Goal: Task Accomplishment & Management: Manage account settings

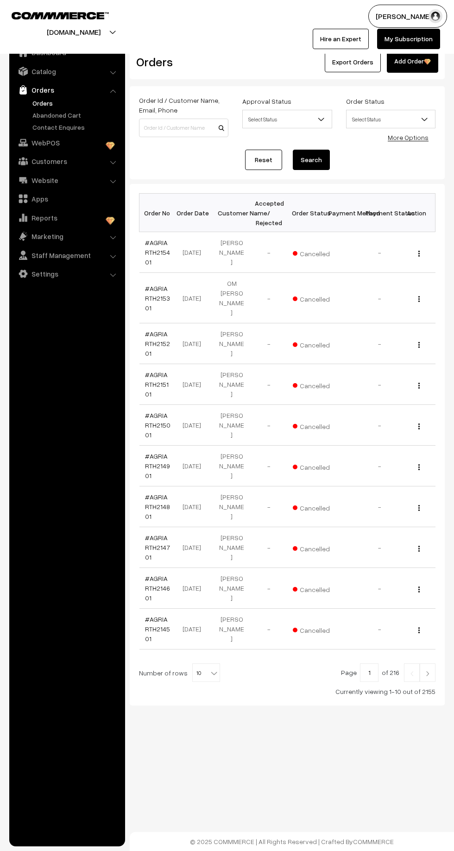
click at [51, 104] on link "Orders" at bounding box center [76, 103] width 92 height 10
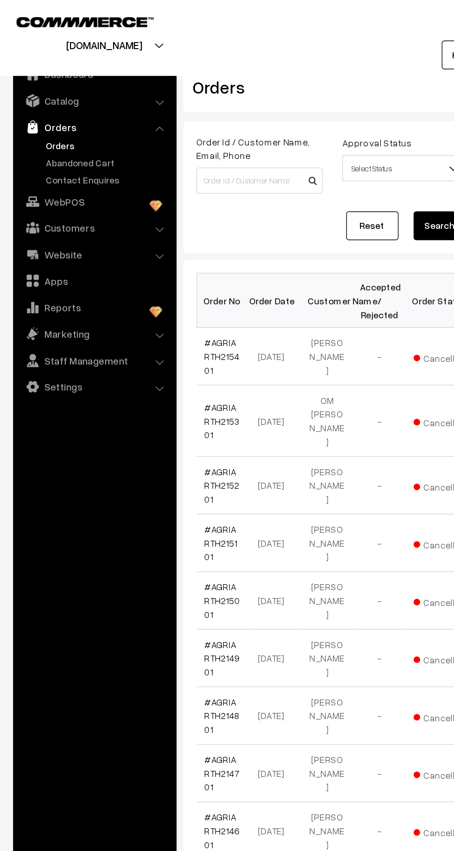
click at [47, 113] on link "Abandoned Cart" at bounding box center [76, 115] width 92 height 10
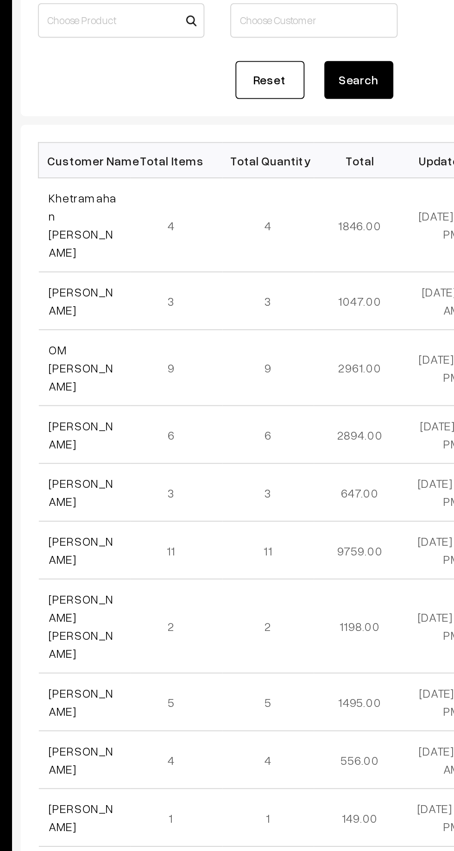
click at [160, 211] on link "Khetramahan [PERSON_NAME]" at bounding box center [163, 227] width 37 height 37
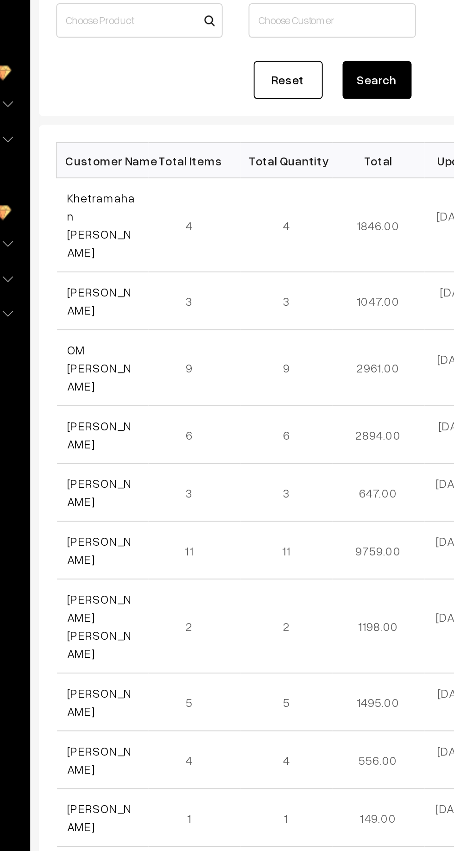
click at [157, 259] on link "[PERSON_NAME]" at bounding box center [162, 268] width 35 height 18
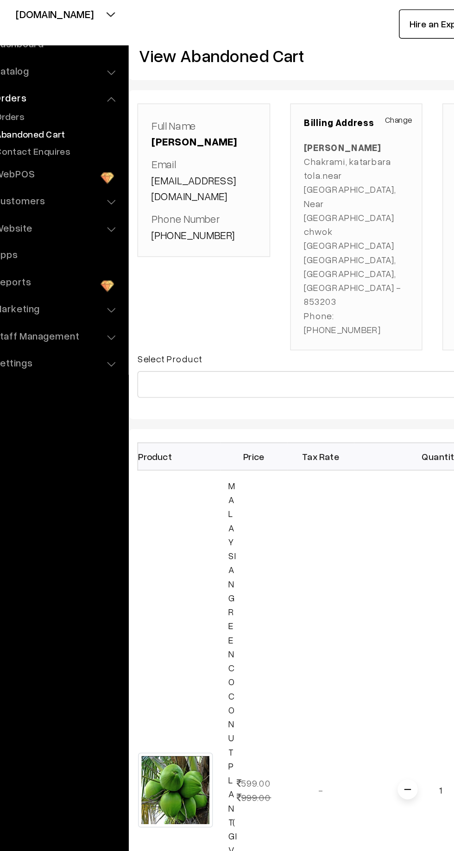
scroll to position [0, 5]
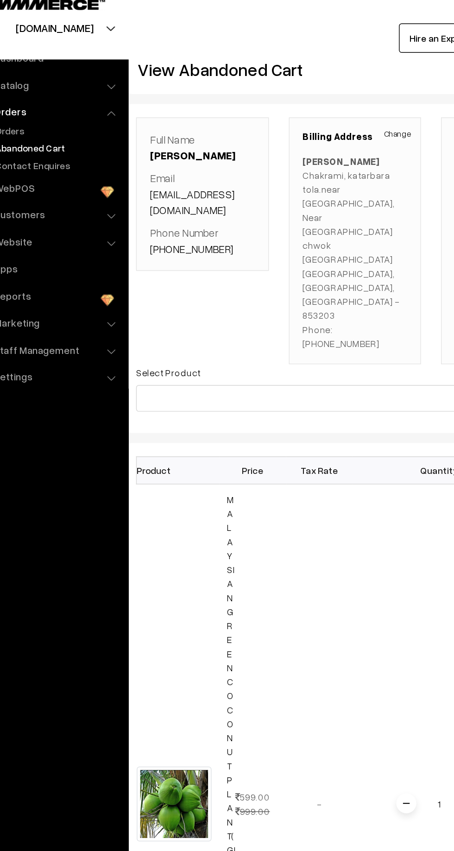
click at [269, 539] on td "-" at bounding box center [257, 570] width 46 height 444
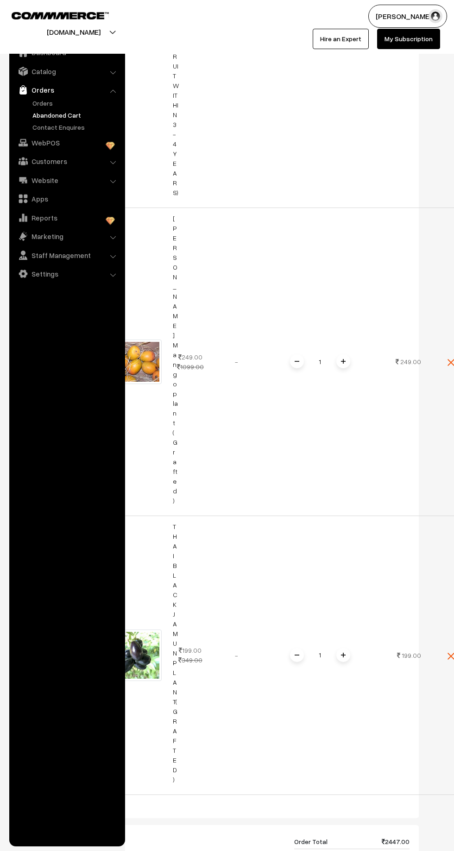
scroll to position [0, 0]
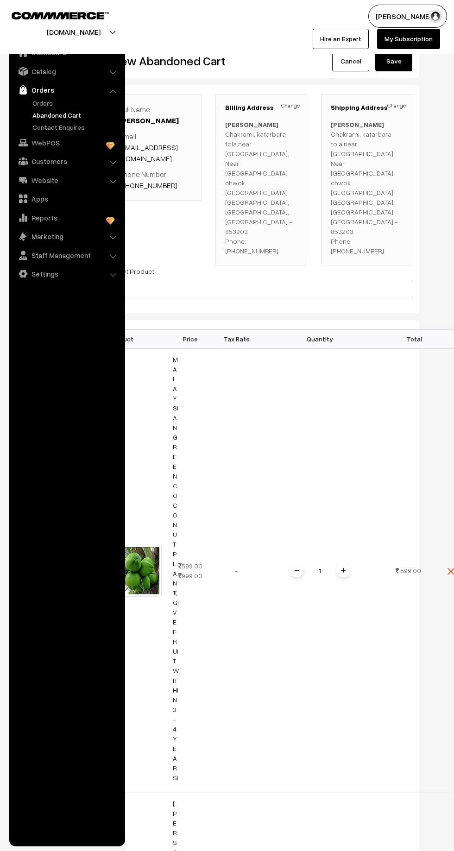
click at [38, 95] on link "Orders" at bounding box center [67, 90] width 110 height 17
click at [36, 103] on link "Orders" at bounding box center [76, 103] width 92 height 10
